Goal: Check status: Check status

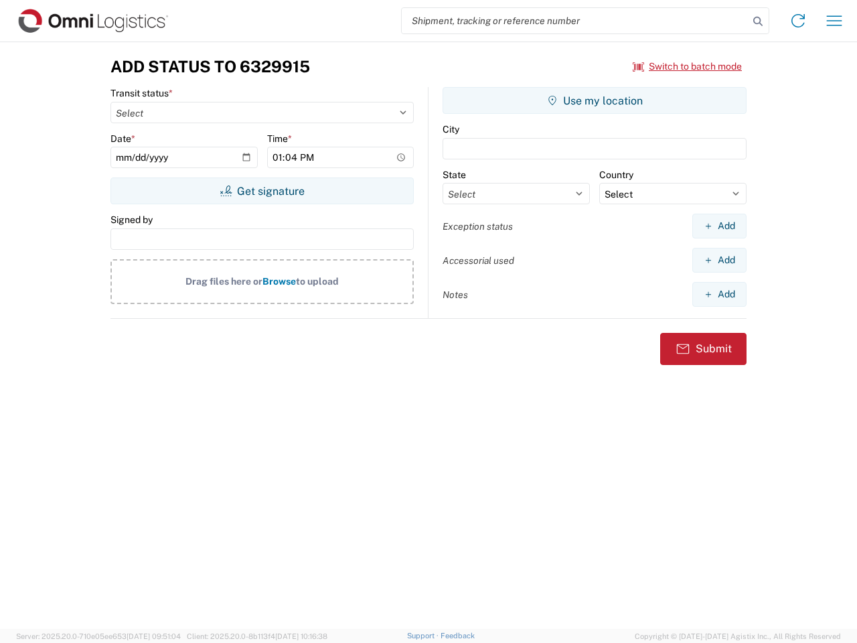
click at [575, 21] on input "search" at bounding box center [575, 20] width 347 height 25
click at [758, 21] on icon at bounding box center [758, 21] width 19 height 19
click at [798, 21] on icon at bounding box center [798, 20] width 21 height 21
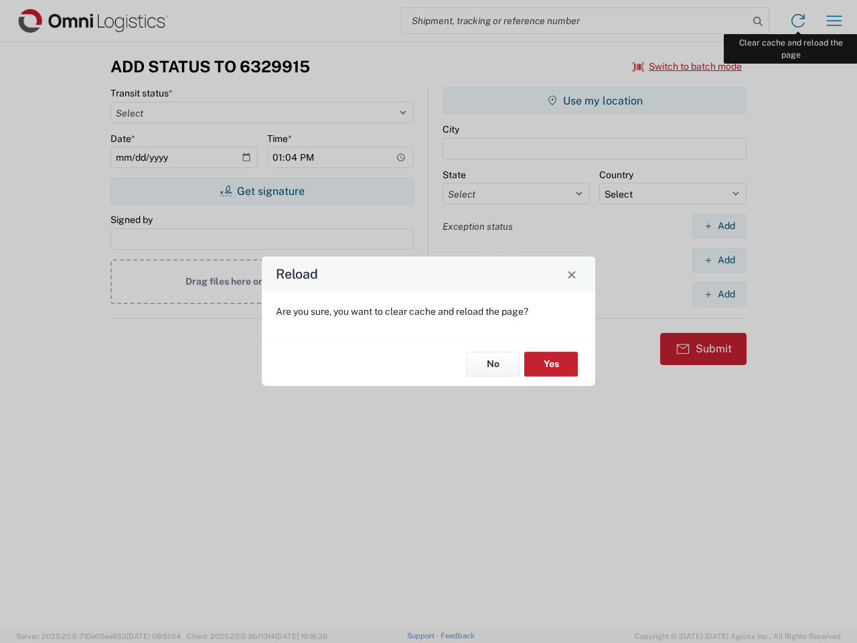
click at [834, 21] on div "Reload Are you sure, you want to clear cache and reload the page? No Yes" at bounding box center [428, 321] width 857 height 643
click at [688, 66] on div "Reload Are you sure, you want to clear cache and reload the page? No Yes" at bounding box center [428, 321] width 857 height 643
click at [262, 191] on div "Reload Are you sure, you want to clear cache and reload the page? No Yes" at bounding box center [428, 321] width 857 height 643
click at [595, 100] on div "Reload Are you sure, you want to clear cache and reload the page? No Yes" at bounding box center [428, 321] width 857 height 643
click at [719, 226] on div "Reload Are you sure, you want to clear cache and reload the page? No Yes" at bounding box center [428, 321] width 857 height 643
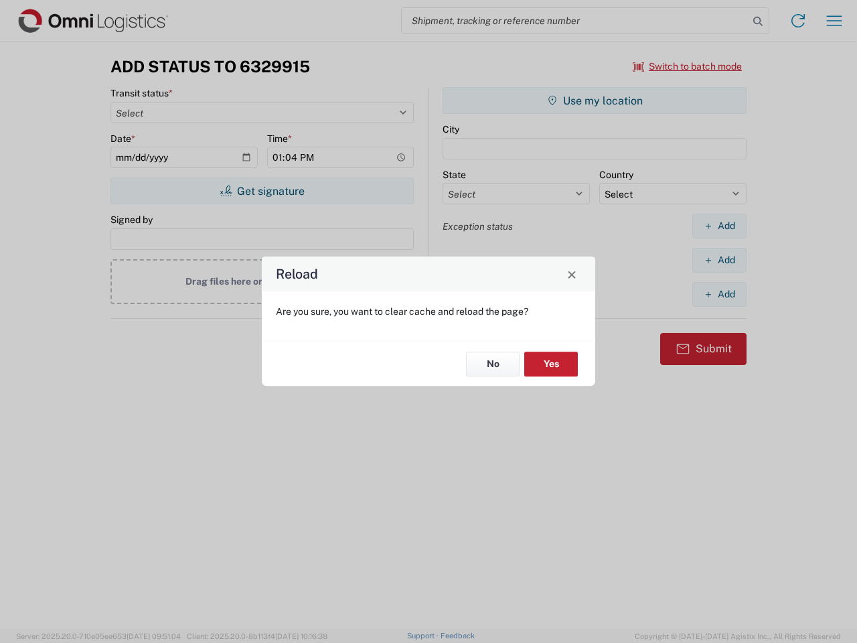
click at [719, 260] on div "Reload Are you sure, you want to clear cache and reload the page? No Yes" at bounding box center [428, 321] width 857 height 643
click at [719, 294] on div "Reload Are you sure, you want to clear cache and reload the page? No Yes" at bounding box center [428, 321] width 857 height 643
